Goal: Navigation & Orientation: Find specific page/section

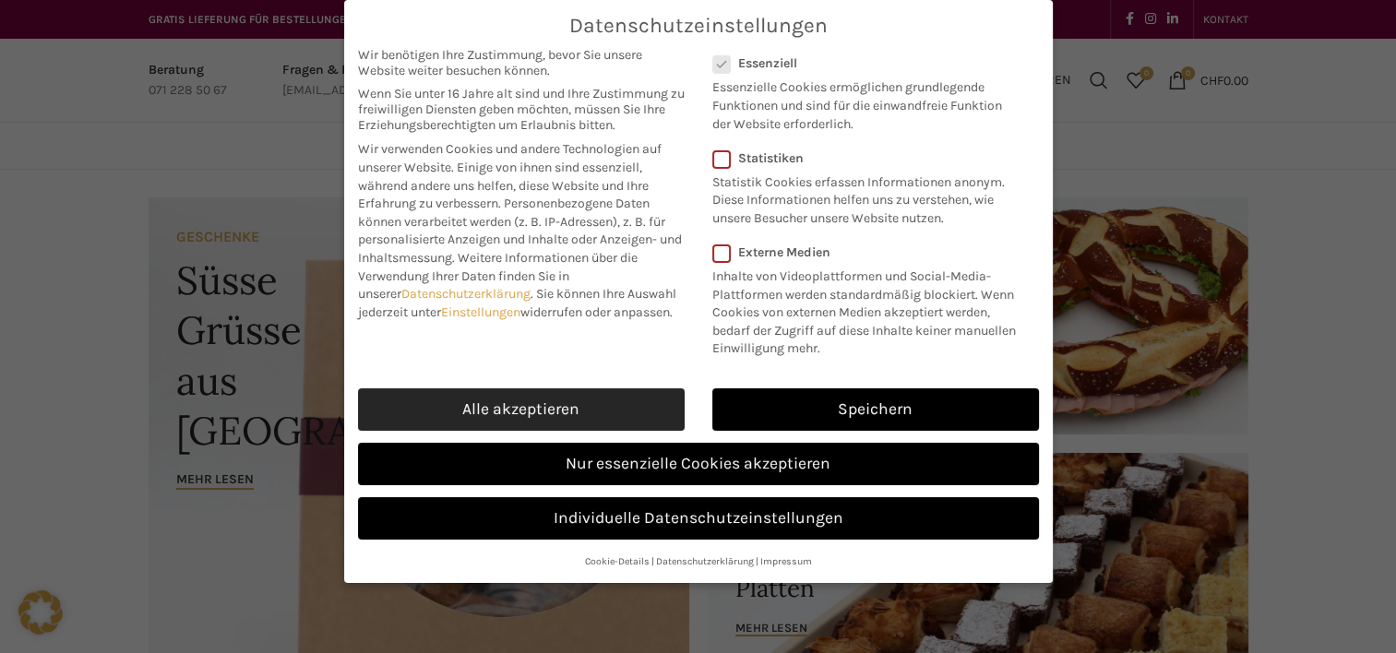
click at [604, 413] on link "Alle akzeptieren" at bounding box center [521, 409] width 327 height 42
checkbox input "true"
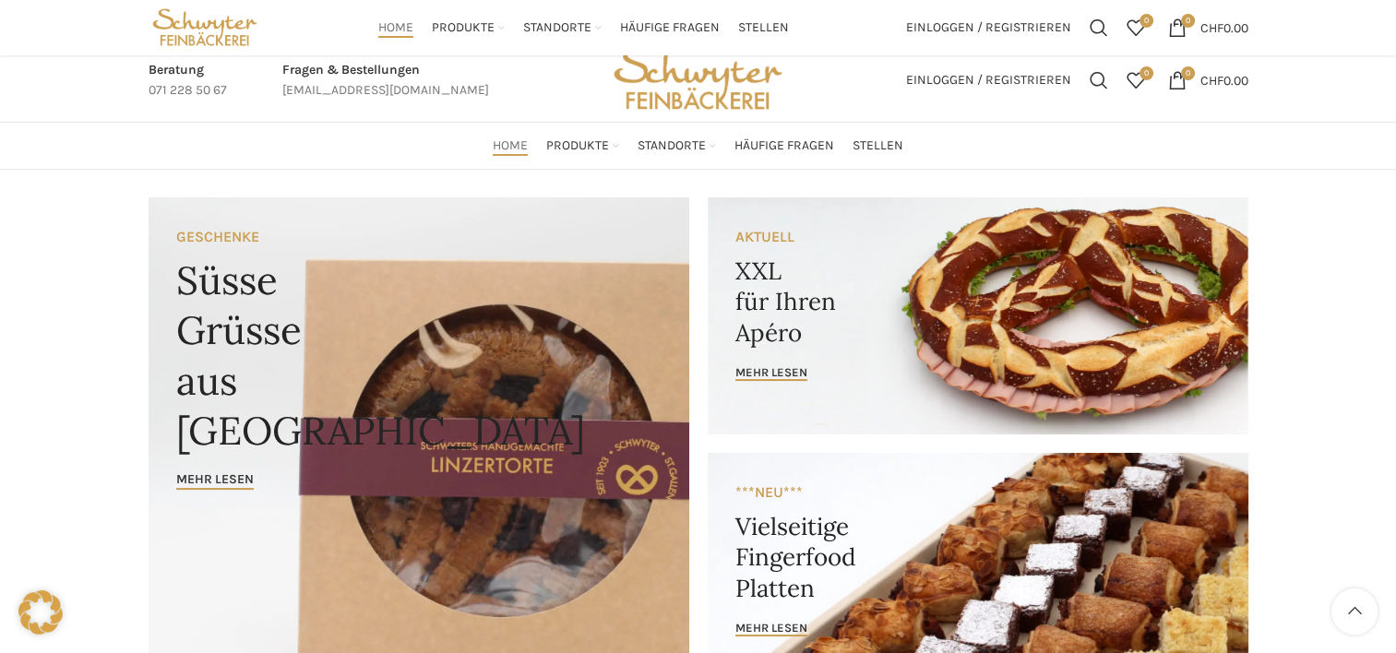
scroll to position [2139, 0]
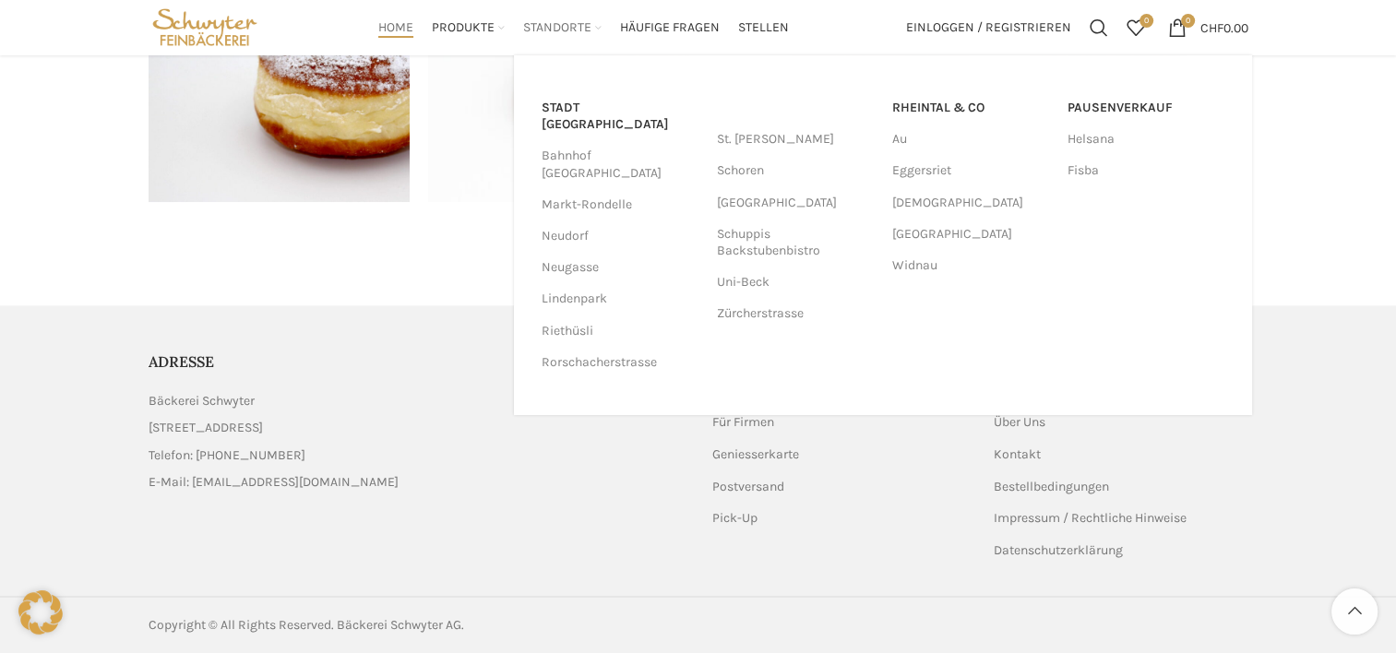
click at [564, 28] on span "Standorte" at bounding box center [557, 28] width 68 height 18
